Goal: Task Accomplishment & Management: Manage account settings

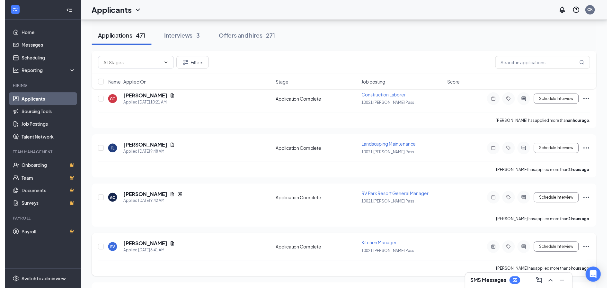
scroll to position [193, 0]
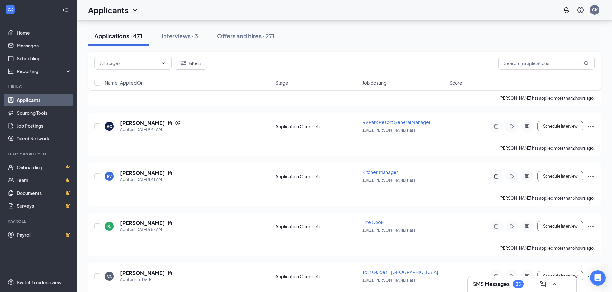
click at [500, 282] on h3 "SMS Messages" at bounding box center [491, 284] width 37 height 7
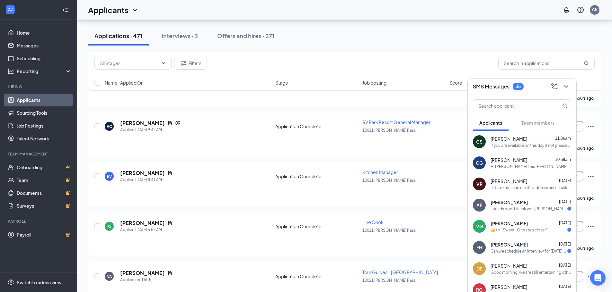
click at [529, 147] on div "If you are available on this day if not please respond with the day that will f…" at bounding box center [530, 145] width 81 height 5
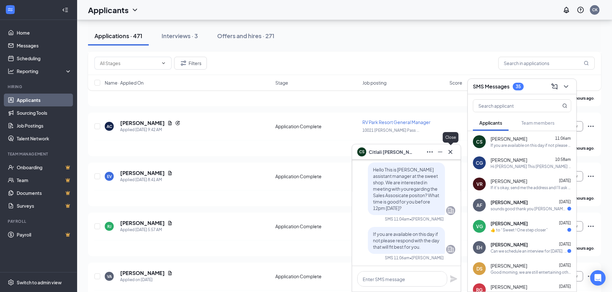
click at [452, 152] on icon "Cross" at bounding box center [450, 152] width 8 height 8
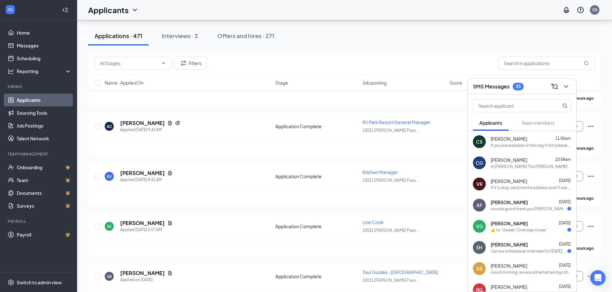
click at [507, 169] on div "Hi [PERSON_NAME] This [PERSON_NAME] from the sweet shop. I would like to invite…" at bounding box center [530, 166] width 81 height 5
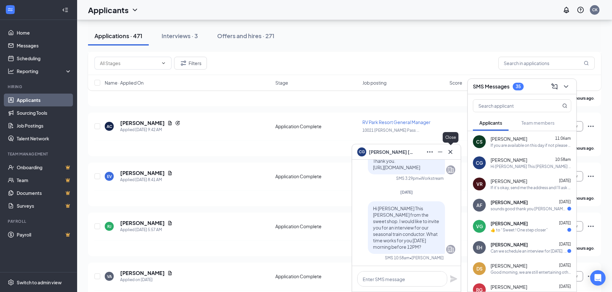
click at [451, 153] on icon "Cross" at bounding box center [450, 152] width 8 height 8
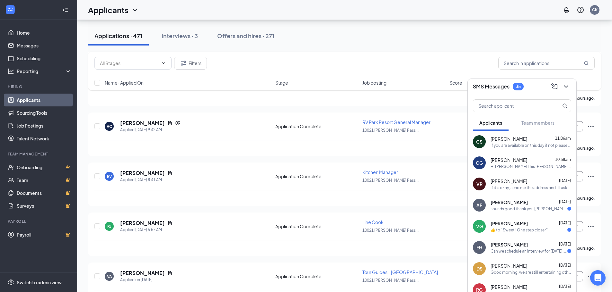
click at [565, 92] on div "SMS Messages 35" at bounding box center [521, 86] width 108 height 15
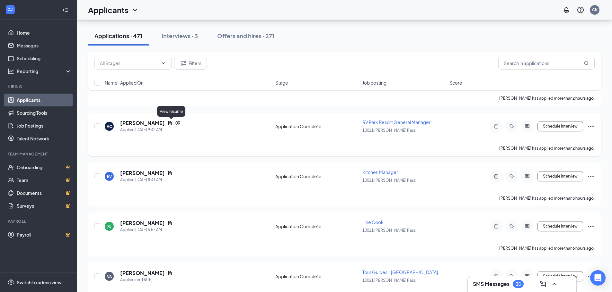
click at [171, 122] on icon "Document" at bounding box center [169, 123] width 5 height 5
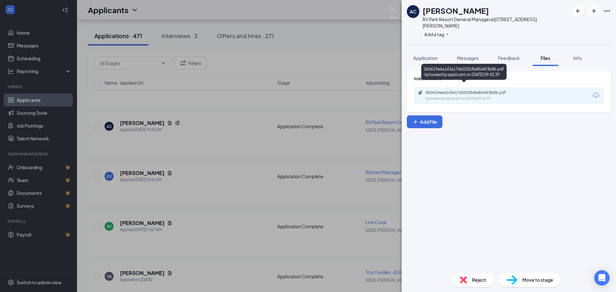
click at [464, 96] on div "Uploaded by applicant on [DATE] 09:42:39" at bounding box center [474, 98] width 96 height 5
click at [260, 95] on div "AC [PERSON_NAME][GEOGRAPHIC_DATA] General Manager at [STREET_ADDRESS][PERSON_NA…" at bounding box center [308, 146] width 616 height 292
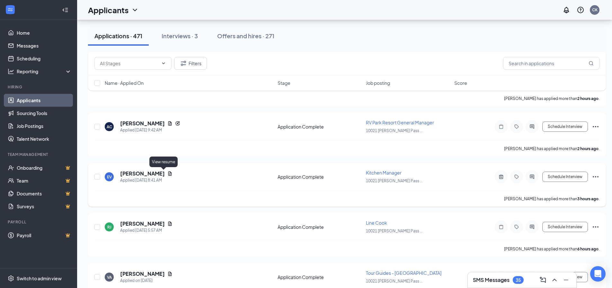
click at [167, 173] on icon "Document" at bounding box center [169, 173] width 5 height 5
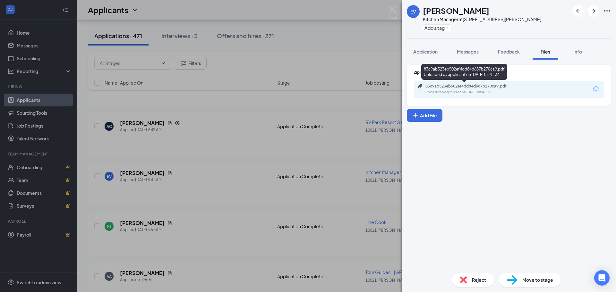
click at [446, 88] on div "83c9ab523eb502ef4dd84d687b270ca9.pdf" at bounding box center [471, 86] width 90 height 5
click at [166, 118] on div "EV [PERSON_NAME] Kitchen Manager at [STREET_ADDRESS][PERSON_NAME] Add a tag App…" at bounding box center [308, 146] width 616 height 292
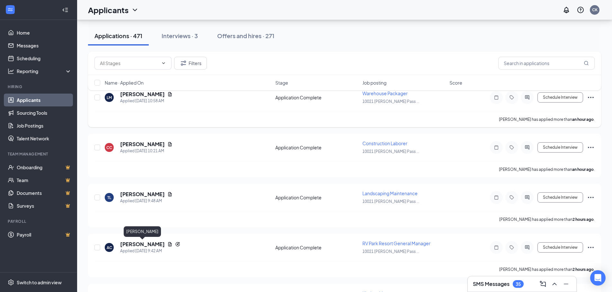
scroll to position [32, 0]
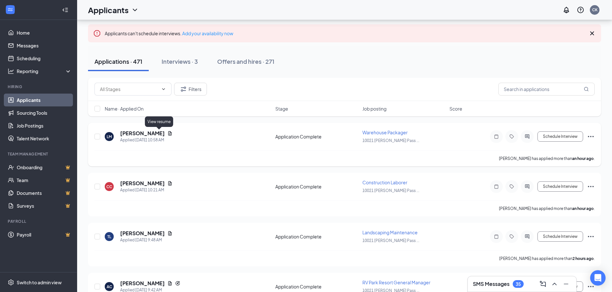
click at [167, 133] on icon "Document" at bounding box center [169, 133] width 5 height 5
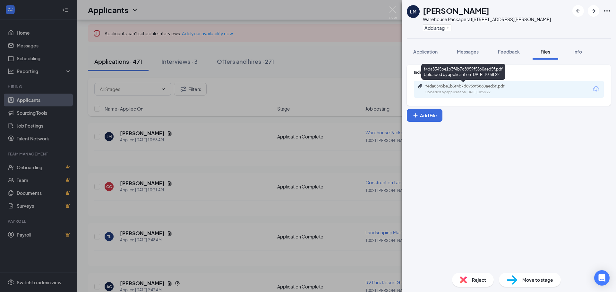
click at [494, 85] on div "f4da8345be1b3f4b7d8959f5860aed5f.pdf" at bounding box center [471, 86] width 90 height 5
click at [219, 170] on div "[PERSON_NAME] [PERSON_NAME] Warehouse Packager at [STREET_ADDRESS][PERSON_NAME]…" at bounding box center [308, 146] width 616 height 292
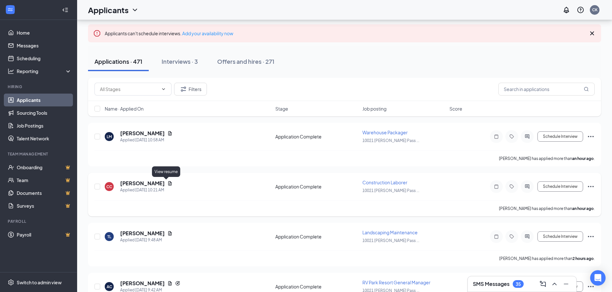
click at [168, 185] on icon "Document" at bounding box center [170, 183] width 4 height 4
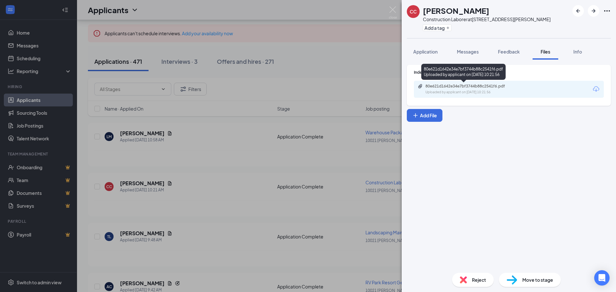
click at [501, 81] on div "80e621d1642e34e7bf3744b88c2541f6.pdf Uploaded by applicant on [DATE] 10:21:56" at bounding box center [463, 73] width 84 height 19
click at [499, 88] on div "80e621d1642e34e7bf3744b88c2541f6.pdf" at bounding box center [471, 86] width 90 height 5
click at [198, 211] on div "CC [PERSON_NAME] Construction Laborer at [STREET_ADDRESS][PERSON_NAME] Add a ta…" at bounding box center [308, 146] width 616 height 292
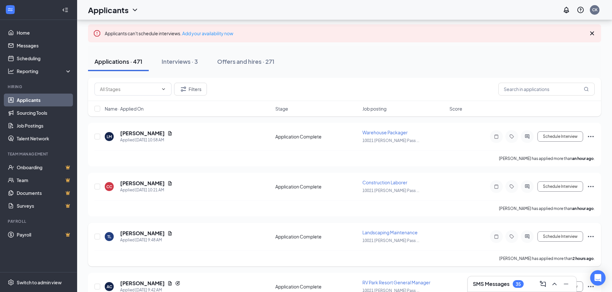
click at [167, 234] on icon "Document" at bounding box center [169, 233] width 5 height 5
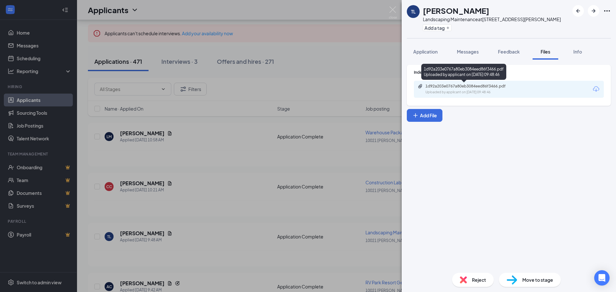
click at [442, 88] on div "1d92a203e0767a80eb3084eed86f3466.pdf" at bounding box center [471, 86] width 90 height 5
drag, startPoint x: 228, startPoint y: 176, endPoint x: 230, endPoint y: 179, distance: 4.4
click at [229, 176] on div "TL [PERSON_NAME] Landscaping Maintenance at [STREET_ADDRESS][PERSON_NAME] Add a…" at bounding box center [308, 146] width 616 height 292
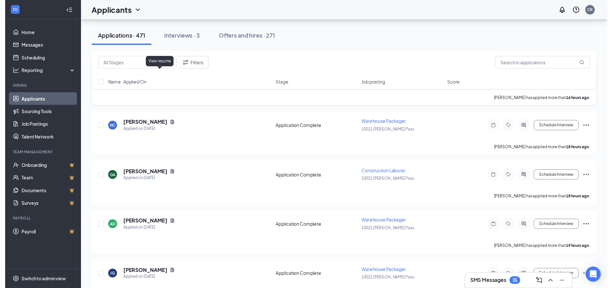
scroll to position [514, 0]
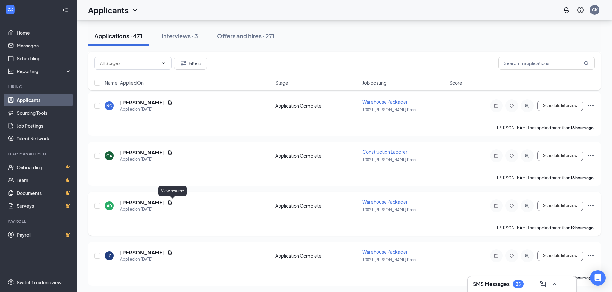
click at [172, 202] on icon "Document" at bounding box center [170, 203] width 4 height 4
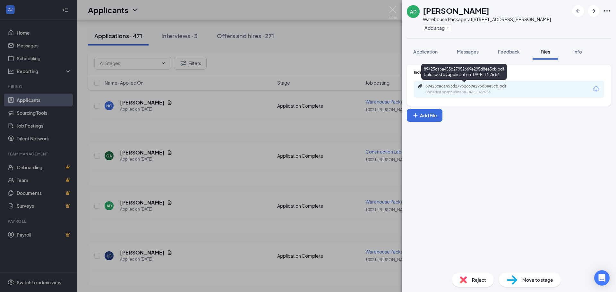
click at [450, 87] on div "89425ca6a453d27952669e295d8ee5cb.pdf" at bounding box center [471, 86] width 90 height 5
click at [247, 206] on div "AD [PERSON_NAME] Warehouse Packager at [STREET_ADDRESS][PERSON_NAME] Add a tag …" at bounding box center [308, 146] width 616 height 292
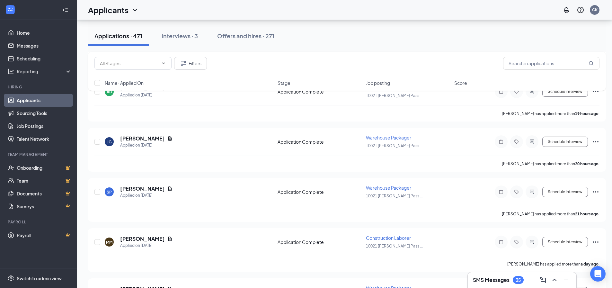
scroll to position [642, 0]
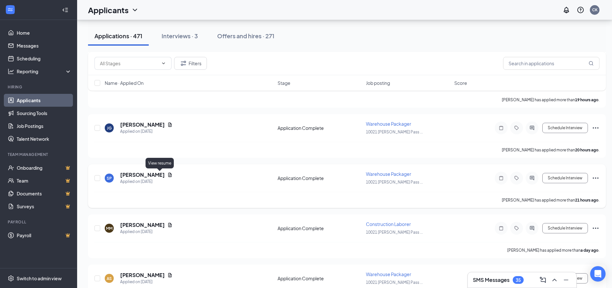
click at [168, 174] on icon "Document" at bounding box center [170, 174] width 4 height 4
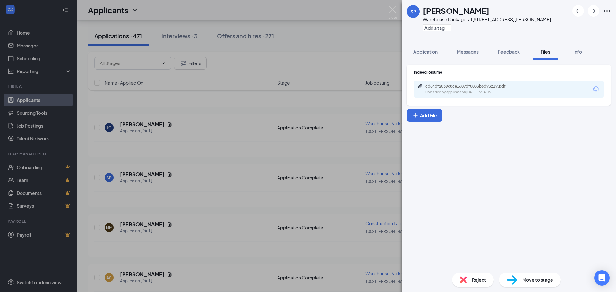
click at [472, 88] on div "cd84df2039c8ce1607df0083b6d93219.pdf" at bounding box center [471, 86] width 90 height 5
click at [273, 156] on div "SP [PERSON_NAME] Warehouse Packager at [STREET_ADDRESS][PERSON_NAME] Add a tag …" at bounding box center [308, 146] width 616 height 292
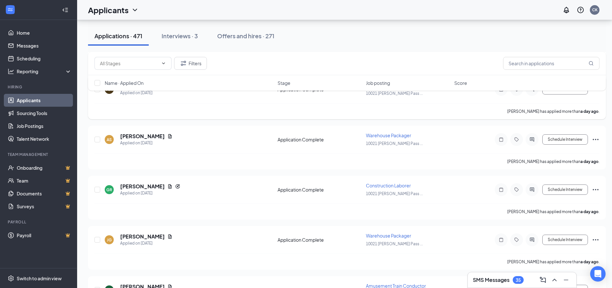
scroll to position [802, 0]
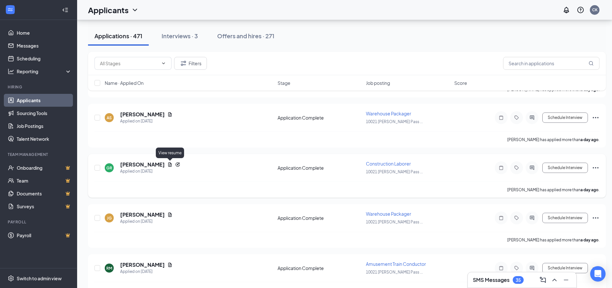
click at [170, 165] on icon "Document" at bounding box center [169, 164] width 5 height 5
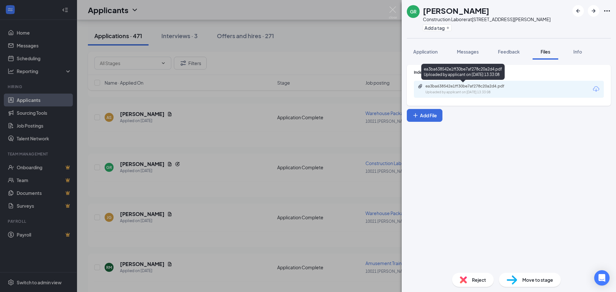
click at [445, 90] on div "ea3ba638542e1ff30be7af278c20a2d4.pdf Uploaded by applicant on [DATE] 13:33:08" at bounding box center [470, 89] width 104 height 11
click at [187, 161] on div "GR [PERSON_NAME] Construction Laborer at [STREET_ADDRESS][PERSON_NAME] Add a ta…" at bounding box center [308, 146] width 616 height 292
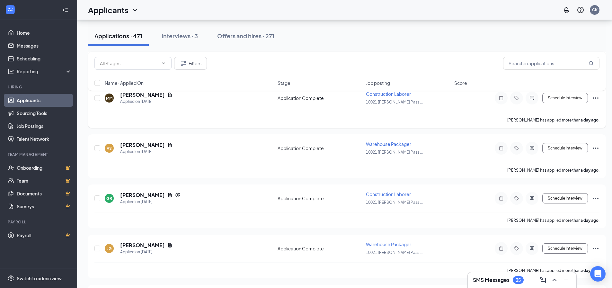
scroll to position [770, 0]
